Goal: Navigation & Orientation: Find specific page/section

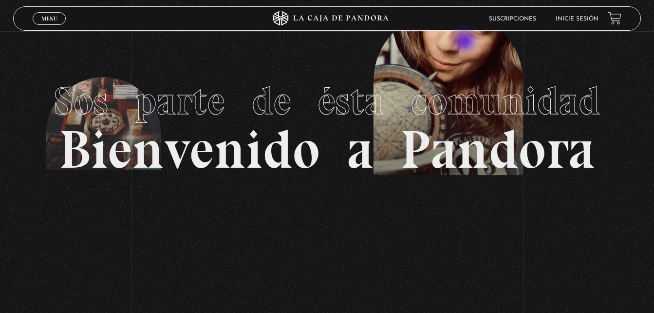
scroll to position [34, 0]
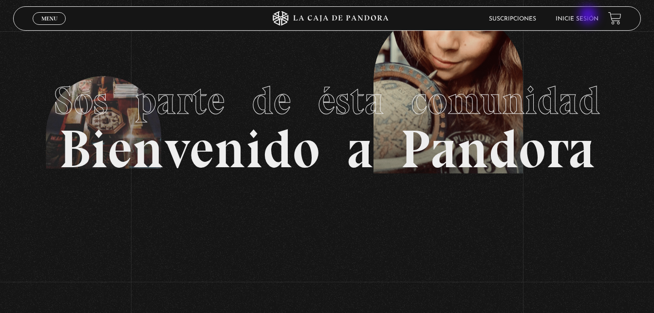
click at [589, 16] on link "Inicie sesión" at bounding box center [577, 19] width 43 height 6
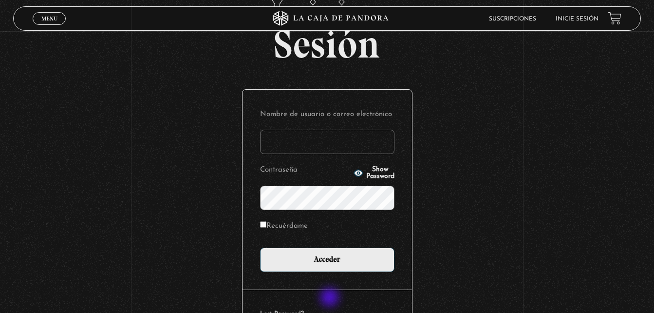
scroll to position [58, 0]
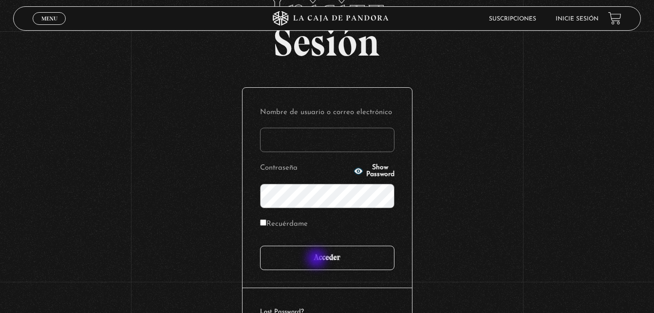
type input "YelCubero"
click at [318, 259] on input "Acceder" at bounding box center [327, 257] width 134 height 24
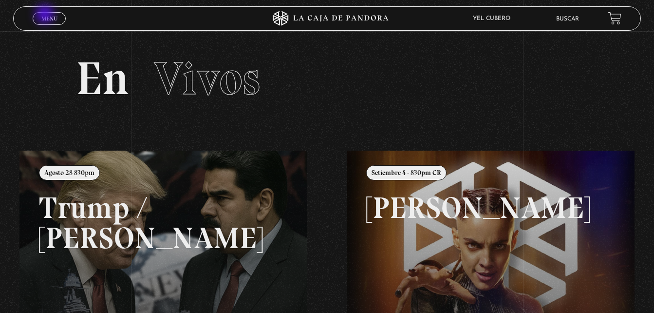
click at [46, 16] on span "Menu" at bounding box center [49, 19] width 16 height 6
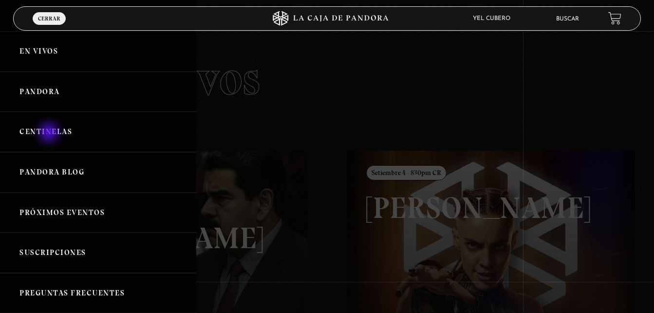
click at [50, 133] on link "Centinelas" at bounding box center [98, 132] width 196 height 40
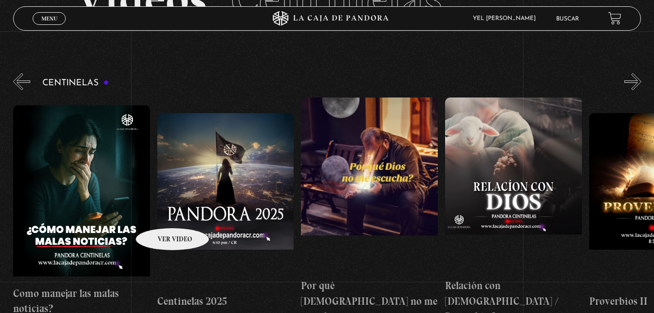
scroll to position [0, 9]
